Goal: Task Accomplishment & Management: Complete application form

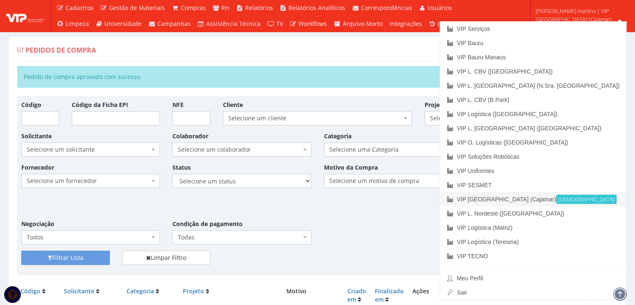
click at [573, 198] on link "VIP Brasil (Cajamar) Ativa" at bounding box center [533, 199] width 186 height 14
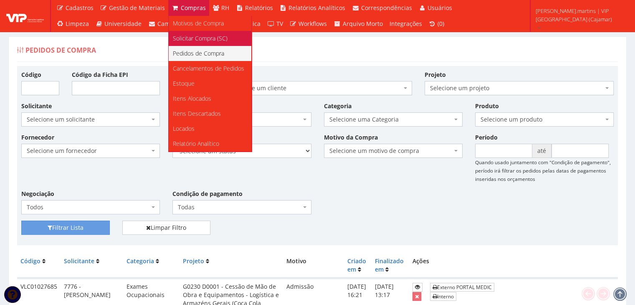
click at [189, 33] on link "Solicitar Compra (SC)" at bounding box center [210, 38] width 83 height 15
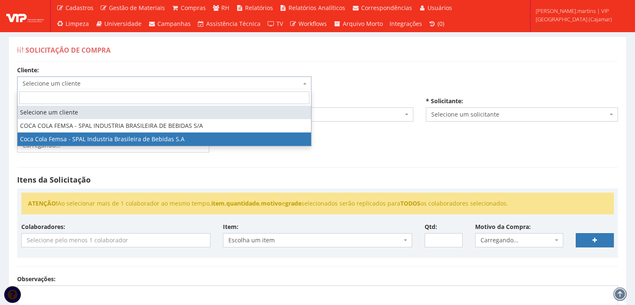
select select "51"
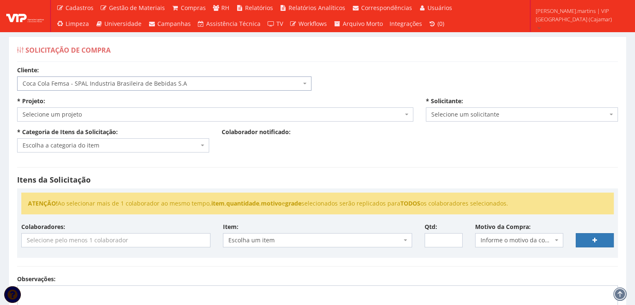
click at [135, 114] on span "Selecione um projeto" at bounding box center [213, 114] width 380 height 8
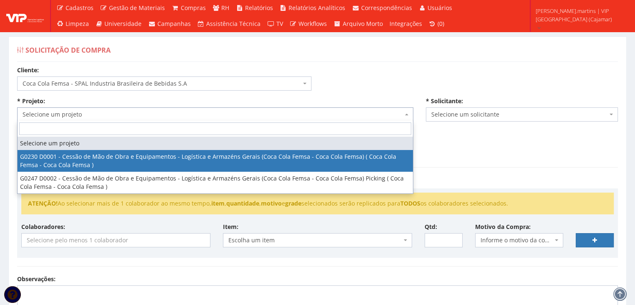
select select "230"
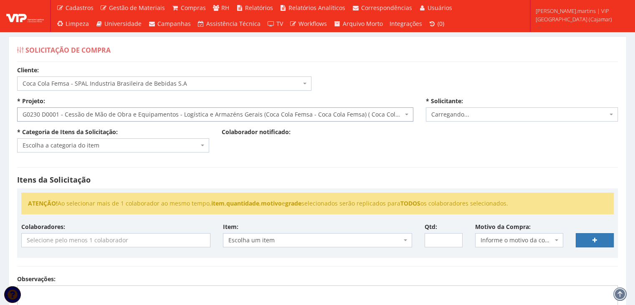
click at [138, 150] on span "Escolha a categoria do item" at bounding box center [113, 145] width 192 height 14
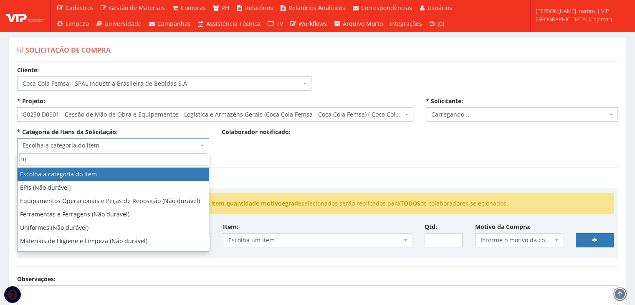
type input "ma"
select select "2471"
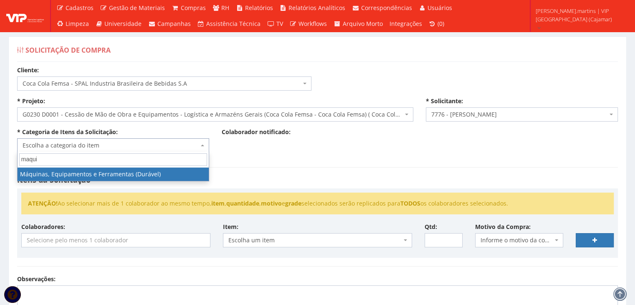
type input "maqui"
select select "15"
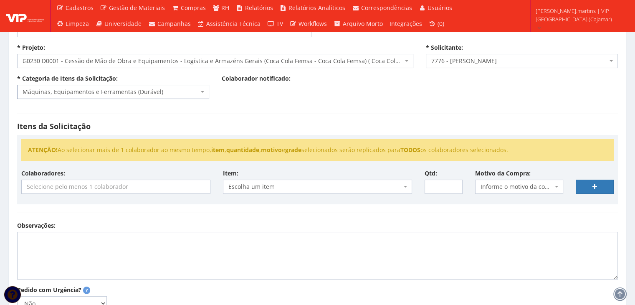
scroll to position [56, 0]
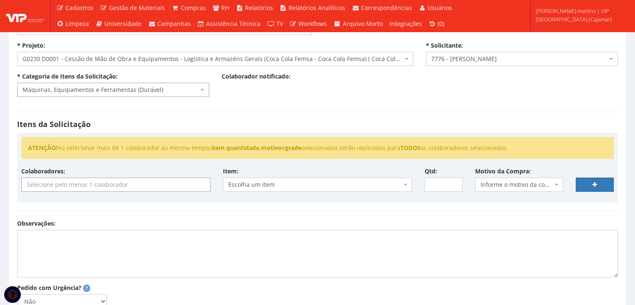
click at [65, 188] on input "search" at bounding box center [116, 184] width 188 height 13
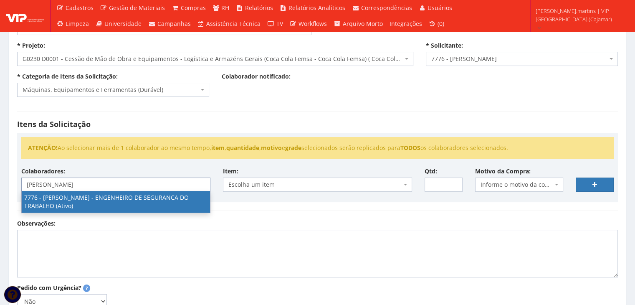
type input "rodrigo"
select select "2471"
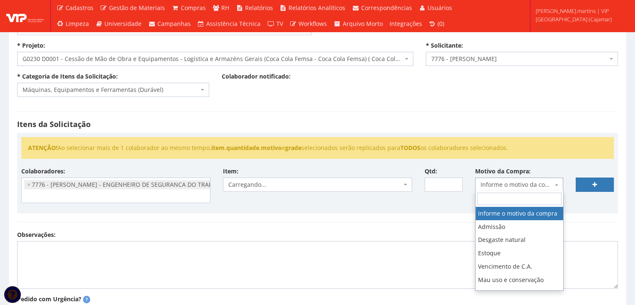
click at [515, 181] on span "Informe o motivo da compra" at bounding box center [517, 184] width 73 height 8
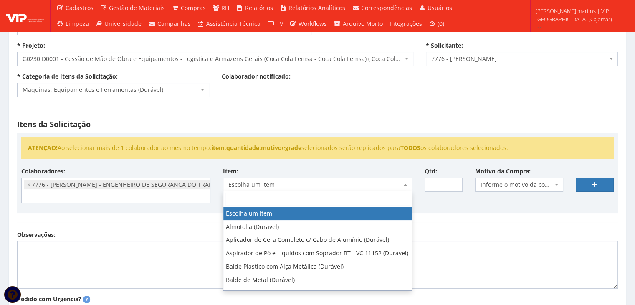
click at [300, 183] on span "Escolha um item" at bounding box center [314, 184] width 173 height 8
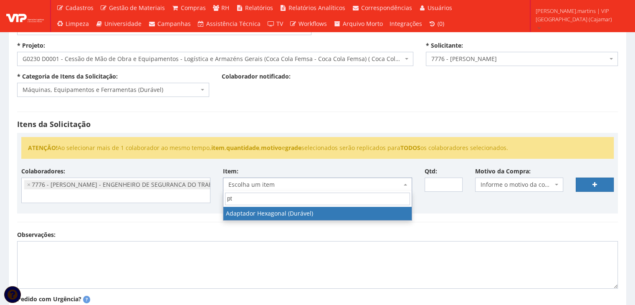
type input "p"
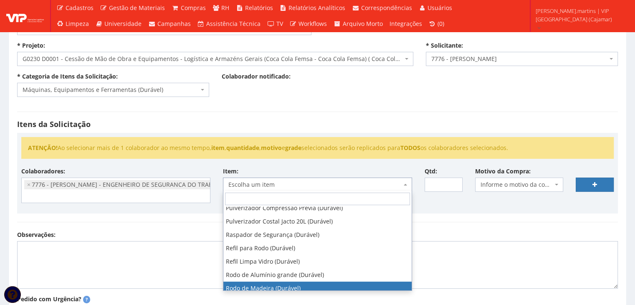
scroll to position [299, 0]
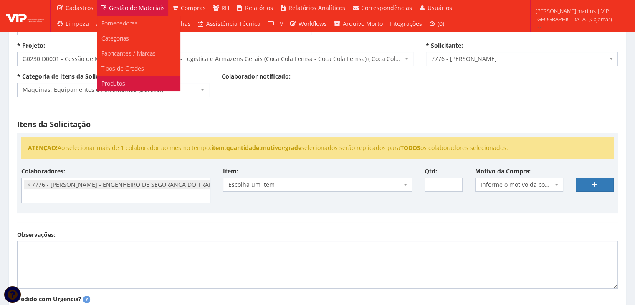
click at [137, 82] on link "Produtos" at bounding box center [138, 83] width 83 height 15
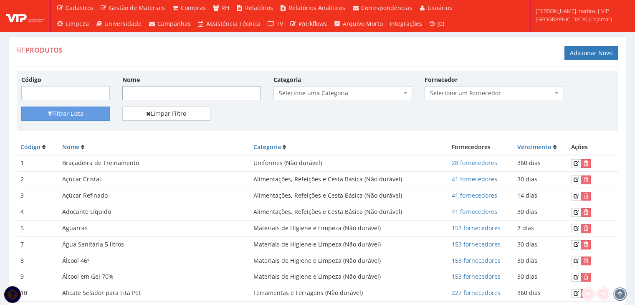
click at [214, 96] on input "Nome" at bounding box center [191, 93] width 139 height 14
type input "pta"
click at [58, 111] on button "Filtrar Lista" at bounding box center [65, 113] width 89 height 14
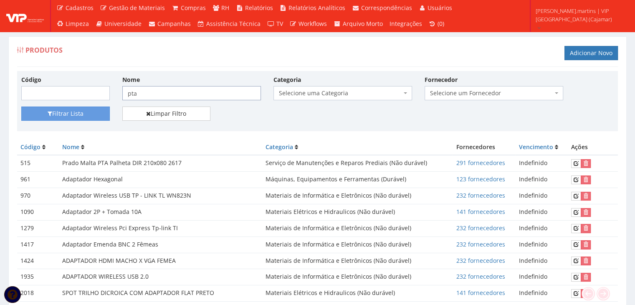
drag, startPoint x: 127, startPoint y: 97, endPoint x: 90, endPoint y: 104, distance: 37.3
click at [89, 104] on div "Código Nome pta Categoria Selecione uma Categoria (Inativo - Não usar) Aviament…" at bounding box center [317, 90] width 605 height 31
type input "plataforma elevatoria"
click at [63, 112] on button "Filtrar Lista" at bounding box center [65, 113] width 89 height 14
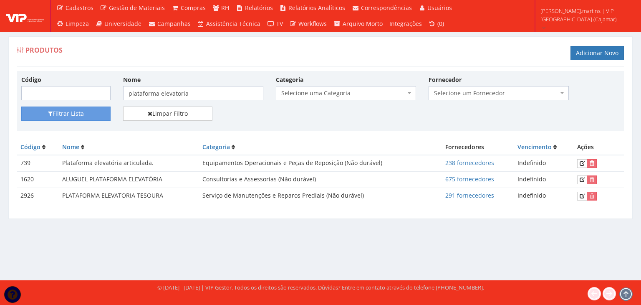
click at [115, 195] on td "PLATAFORMA ELEVATORIA TESOURA" at bounding box center [129, 196] width 140 height 16
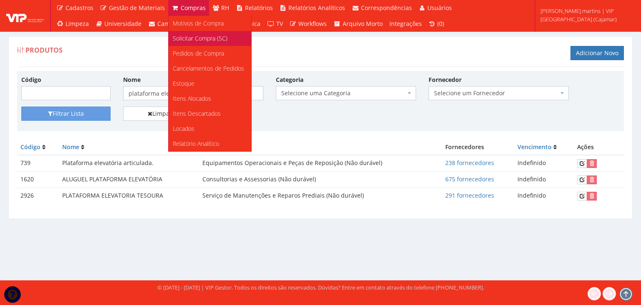
click at [188, 41] on span "Solicitar Compra (SC)" at bounding box center [200, 38] width 55 height 8
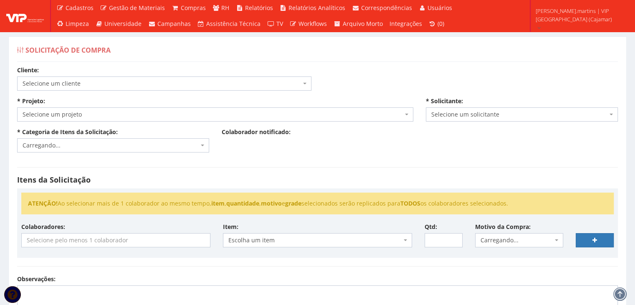
click at [154, 79] on span "Selecione um cliente" at bounding box center [164, 83] width 294 height 14
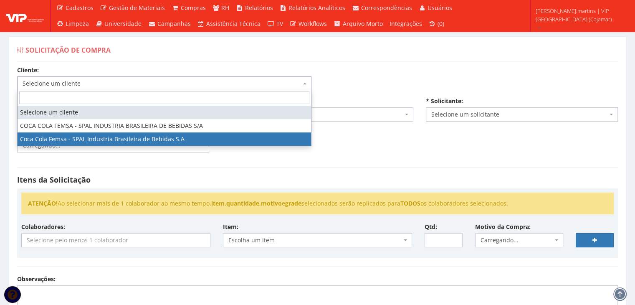
select select "51"
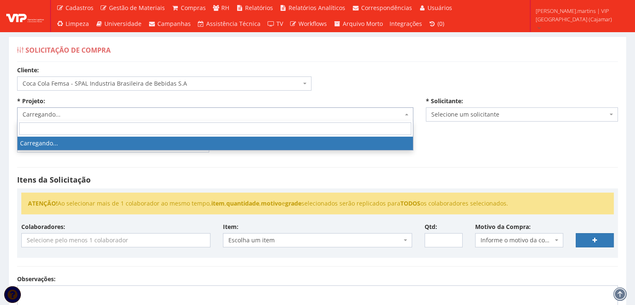
click at [137, 114] on span "Carregando..." at bounding box center [213, 114] width 380 height 8
click at [141, 116] on span "Carregando..." at bounding box center [213, 114] width 380 height 8
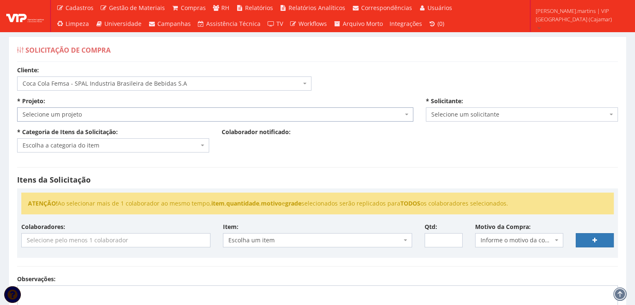
click at [141, 115] on span "Selecione um projeto" at bounding box center [213, 114] width 380 height 8
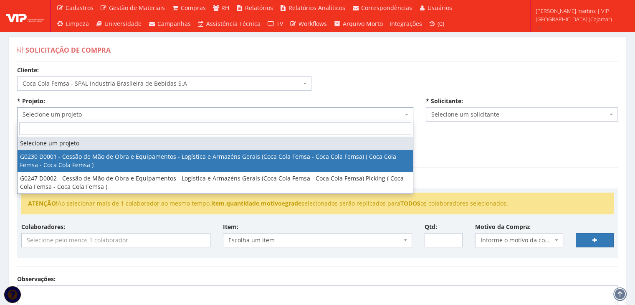
select select "230"
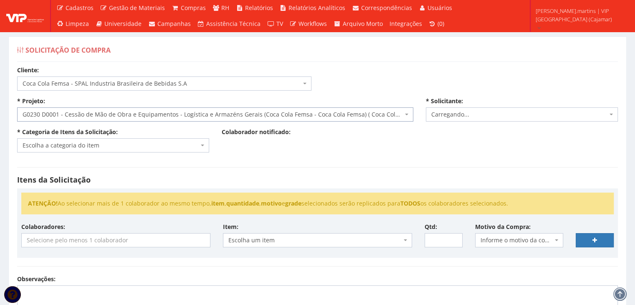
select select "2471"
click at [132, 144] on span "Escolha a categoria do item" at bounding box center [111, 145] width 176 height 8
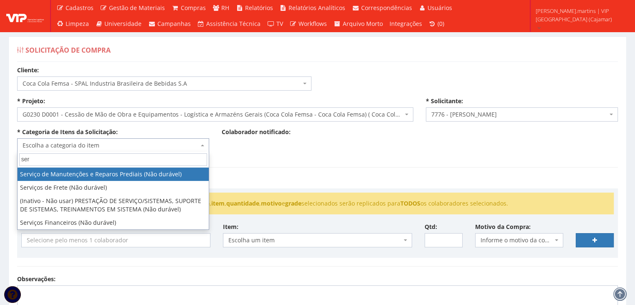
type input "ser"
select select "29"
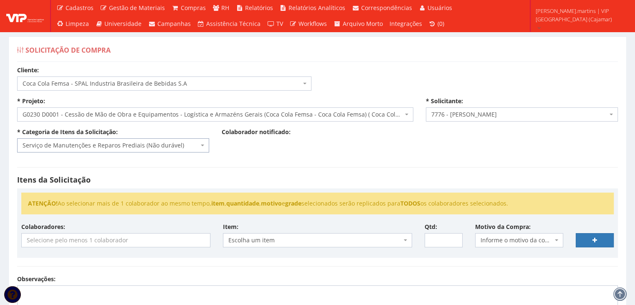
click at [134, 147] on span "Serviço de Manutenções e Reparos Prediais (Não durável)" at bounding box center [111, 145] width 176 height 8
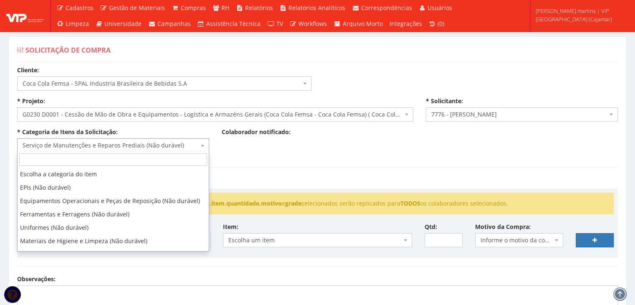
scroll to position [214, 0]
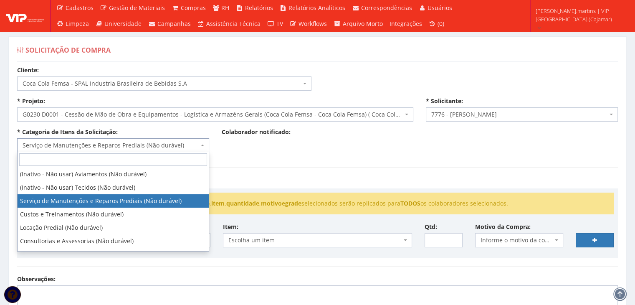
click at [132, 147] on span "Serviço de Manutenções e Reparos Prediais (Não durável)" at bounding box center [111, 145] width 176 height 8
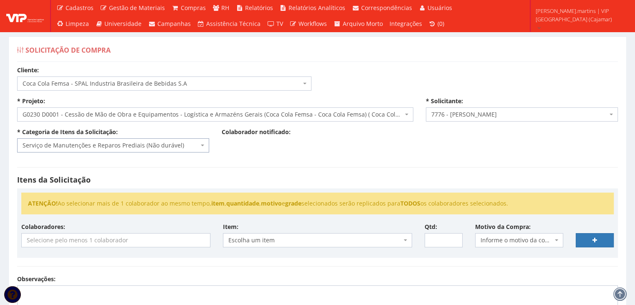
click at [115, 239] on input "search" at bounding box center [116, 239] width 188 height 13
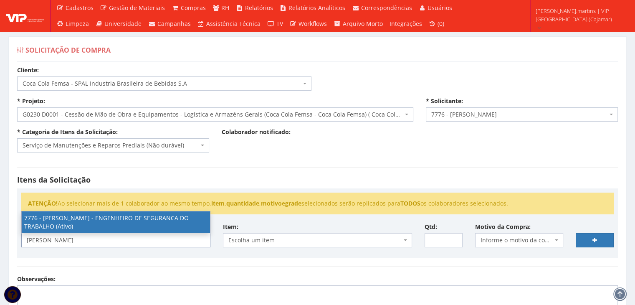
type input "rodrigo"
select select "2471"
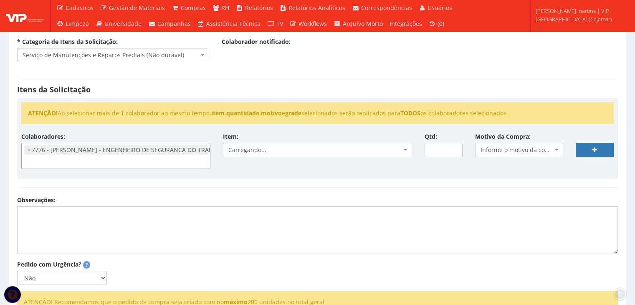
scroll to position [111, 0]
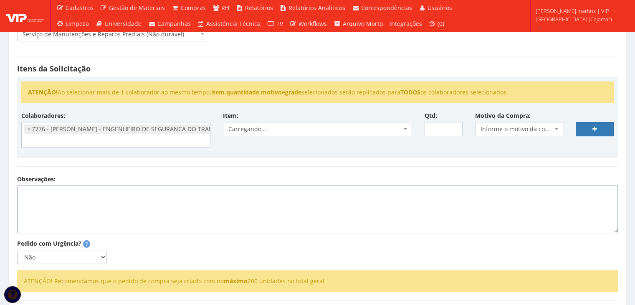
drag, startPoint x: 135, startPoint y: 203, endPoint x: 140, endPoint y: 198, distance: 7.1
click at [135, 202] on textarea "Observações:" at bounding box center [317, 209] width 601 height 48
type textarea "Locação de Plataforma Elevatória Tesourinha de 12 metros de altura"
drag, startPoint x: 262, startPoint y: 127, endPoint x: 254, endPoint y: 127, distance: 7.5
click at [261, 127] on span "Escolha um item" at bounding box center [314, 129] width 173 height 8
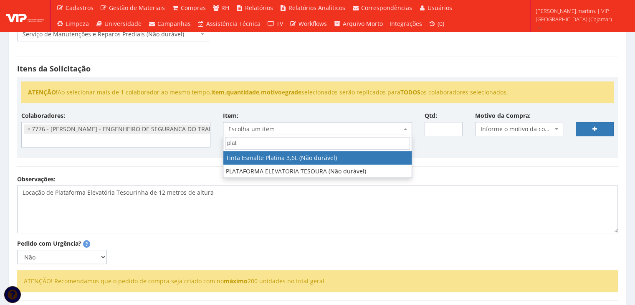
type input "plata"
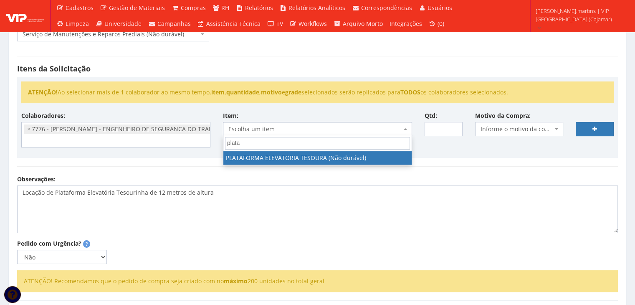
select select "2926"
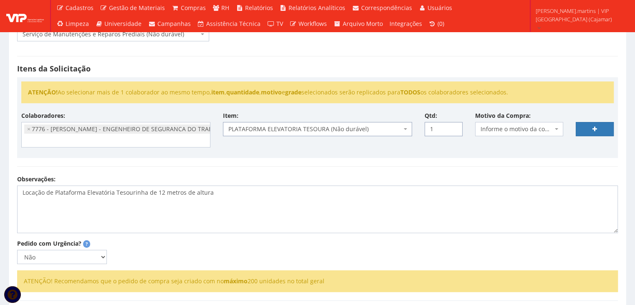
type input "1"
click at [454, 126] on input "1" at bounding box center [444, 129] width 38 height 14
click at [546, 125] on span "Informe o motivo da compra" at bounding box center [517, 129] width 73 height 8
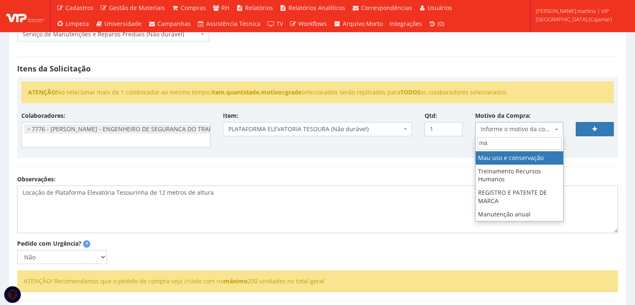
type input "m"
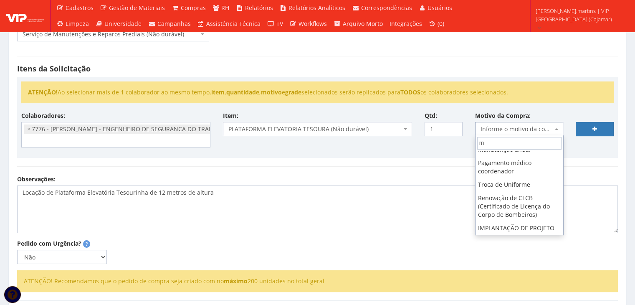
scroll to position [0, 0]
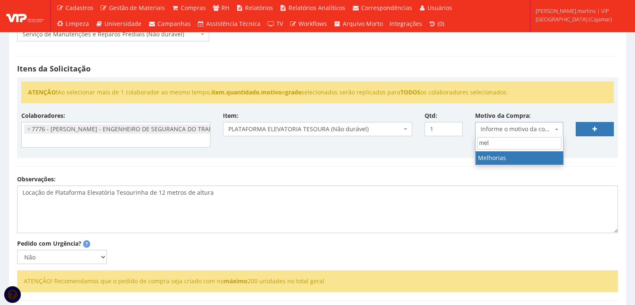
type input "melh"
select select "28"
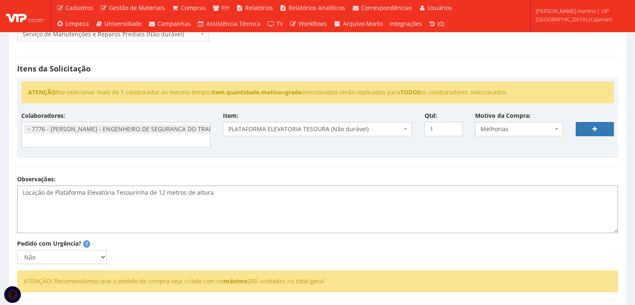
click at [254, 193] on textarea "Locação de Plataforma Elevatória Tesourinha de 12 metros de altura" at bounding box center [317, 209] width 601 height 48
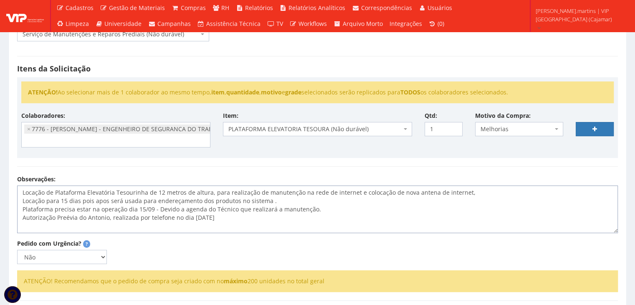
type textarea "Locação de Plataforma Elevatória Tesourinha de 12 metros de altura, para realiz…"
drag, startPoint x: 100, startPoint y: 255, endPoint x: 95, endPoint y: 259, distance: 6.2
click at [100, 255] on select "Não Sim" at bounding box center [62, 257] width 90 height 14
select select "1"
click at [17, 250] on select "Não Sim" at bounding box center [62, 257] width 90 height 14
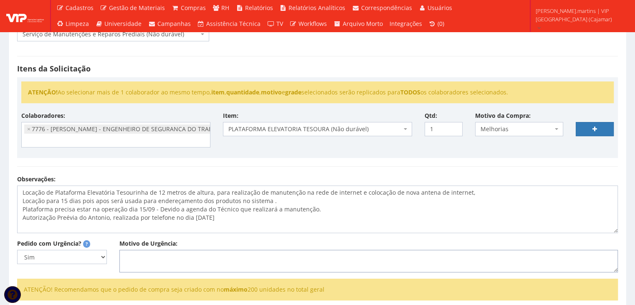
click at [137, 256] on textarea "Motivo de Urgência:" at bounding box center [368, 261] width 499 height 23
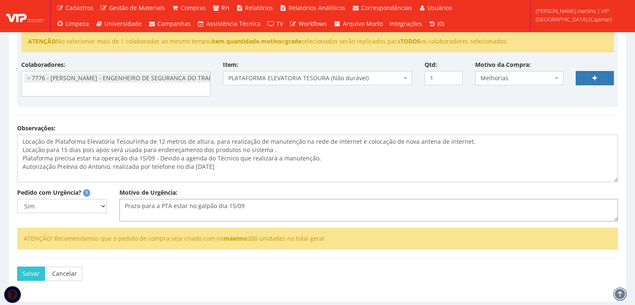
scroll to position [185, 0]
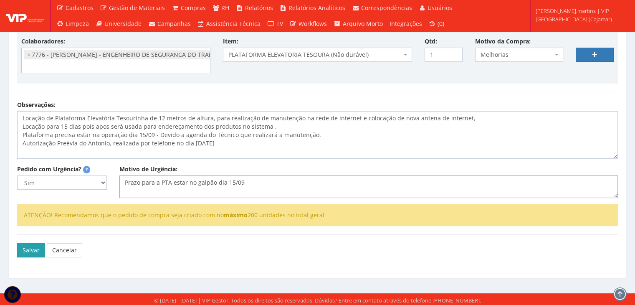
type textarea "Prazo para a PTA estar no galpão dia 15/09"
click at [28, 249] on button "Salvar" at bounding box center [31, 250] width 28 height 14
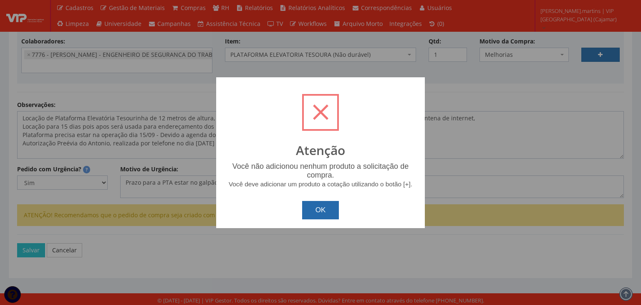
click at [319, 209] on button "OK" at bounding box center [320, 210] width 37 height 18
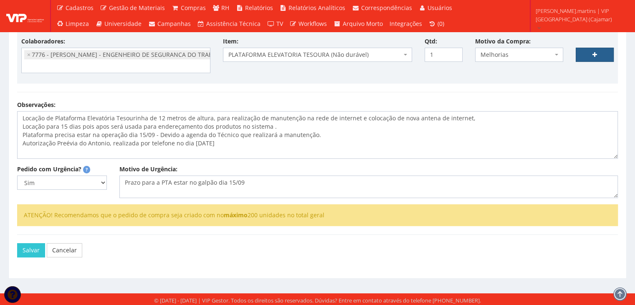
click at [590, 48] on link at bounding box center [595, 55] width 38 height 14
select select
type input "0"
select select
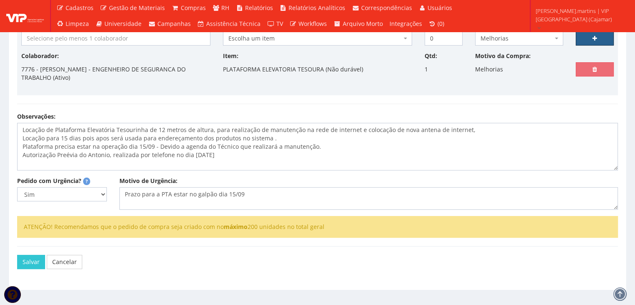
scroll to position [214, 0]
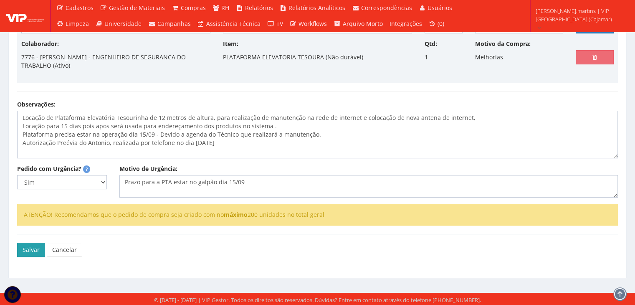
click at [28, 246] on button "Salvar" at bounding box center [31, 250] width 28 height 14
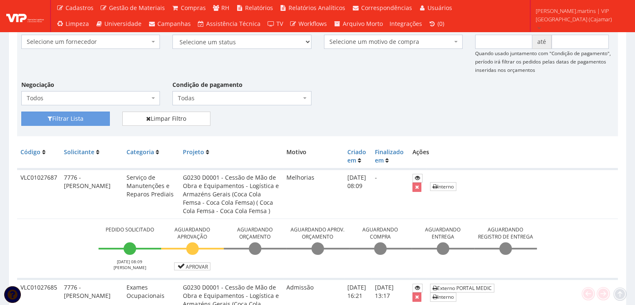
scroll to position [223, 0]
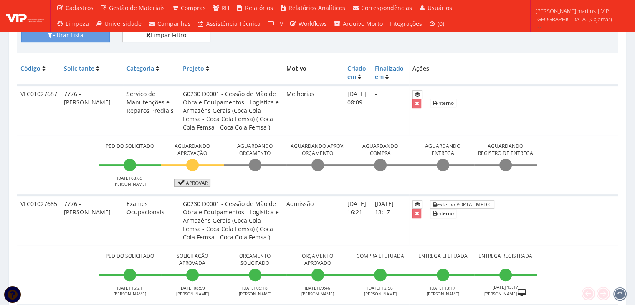
click at [186, 183] on link "Aprovar" at bounding box center [192, 183] width 37 height 8
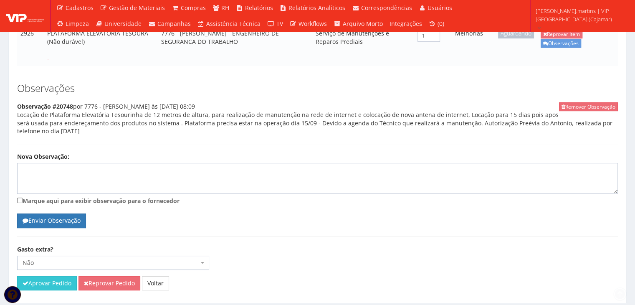
scroll to position [232, 0]
drag, startPoint x: 52, startPoint y: 255, endPoint x: 339, endPoint y: 39, distance: 358.8
click at [52, 276] on button "Aprovar Pedido" at bounding box center [47, 283] width 60 height 14
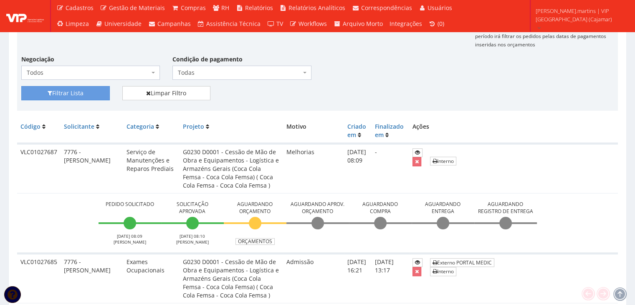
scroll to position [167, 0]
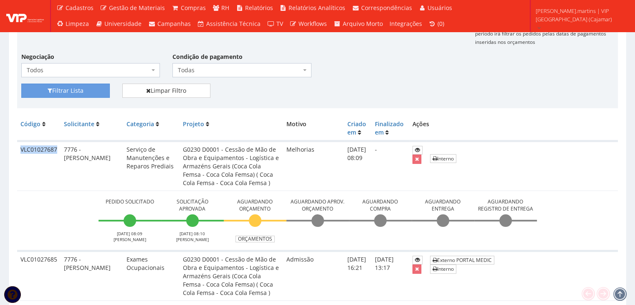
drag, startPoint x: 18, startPoint y: 148, endPoint x: 58, endPoint y: 148, distance: 39.3
click at [58, 148] on td "VLC01027687" at bounding box center [38, 166] width 43 height 50
copy td "VLC01027687"
